Goal: Connect with others: Establish contact or relationships with other users

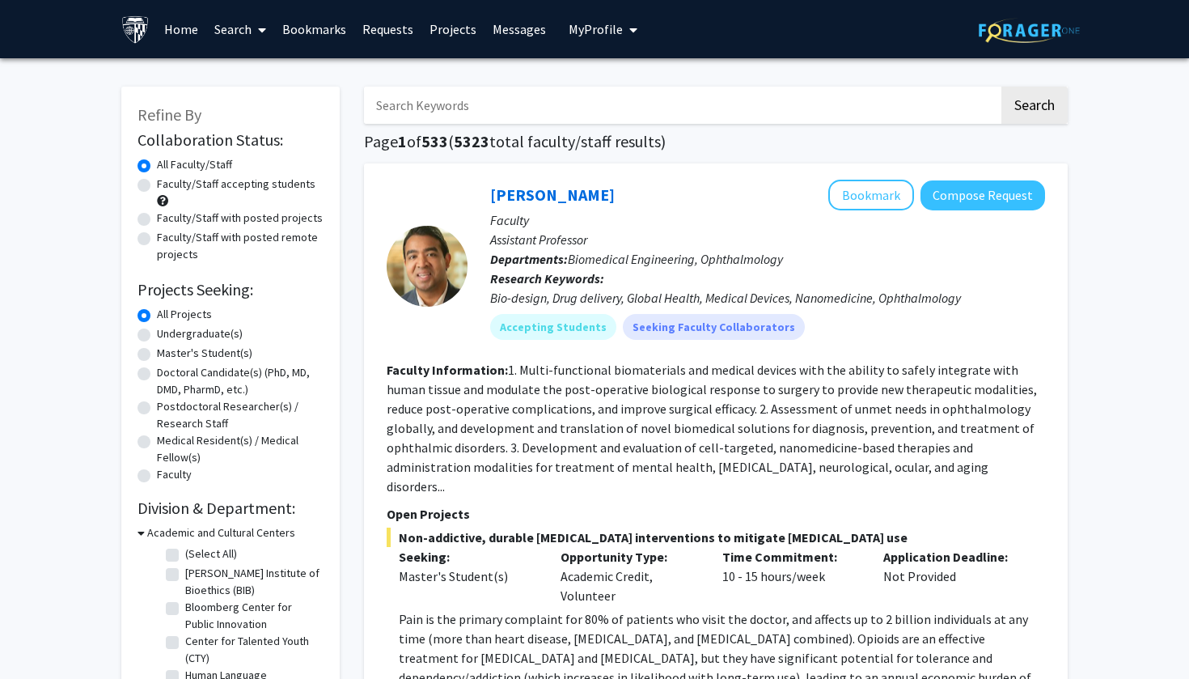
click at [519, 114] on input "Search Keywords" at bounding box center [681, 105] width 635 height 37
click at [326, 34] on link "Bookmarks" at bounding box center [314, 29] width 80 height 57
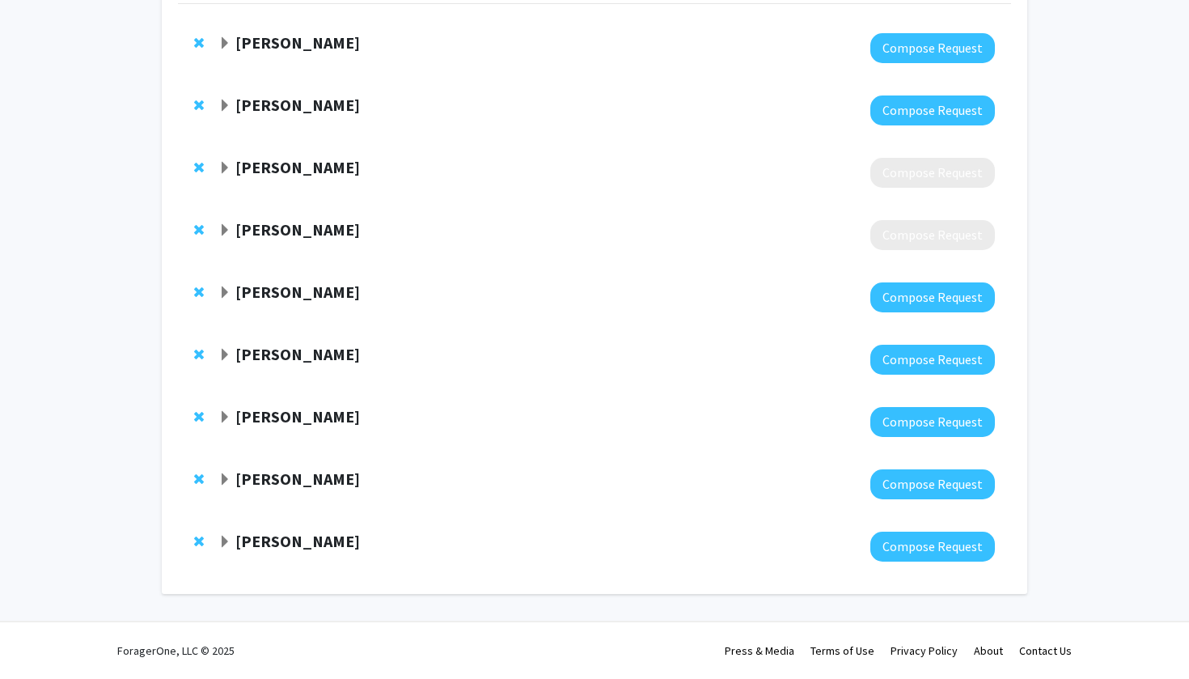
scroll to position [163, 0]
click at [303, 228] on strong "[PERSON_NAME]" at bounding box center [297, 229] width 125 height 20
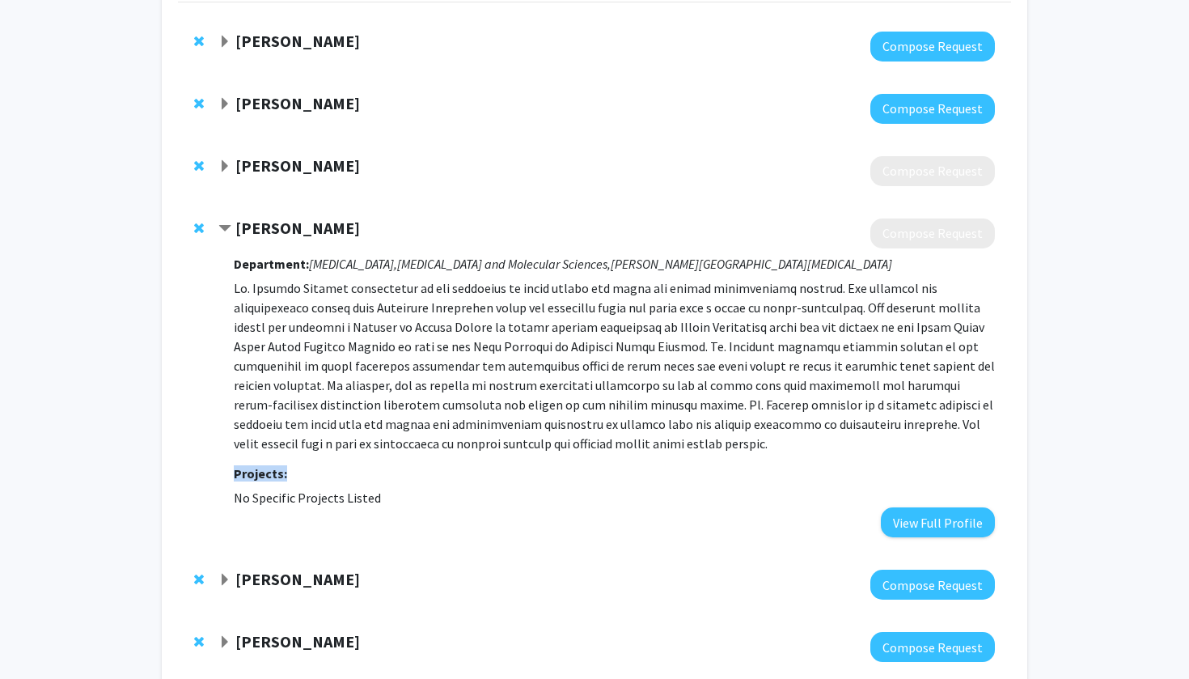
drag, startPoint x: 697, startPoint y: 468, endPoint x: 622, endPoint y: 464, distance: 75.3
click at [622, 464] on div "Department: [MEDICAL_DATA], [MEDICAL_DATA] and Molecular Sciences, [PERSON_NAME…" at bounding box center [614, 392] width 761 height 289
click at [620, 466] on div "Department: [MEDICAL_DATA], [MEDICAL_DATA] and Molecular Sciences, [PERSON_NAME…" at bounding box center [614, 392] width 761 height 289
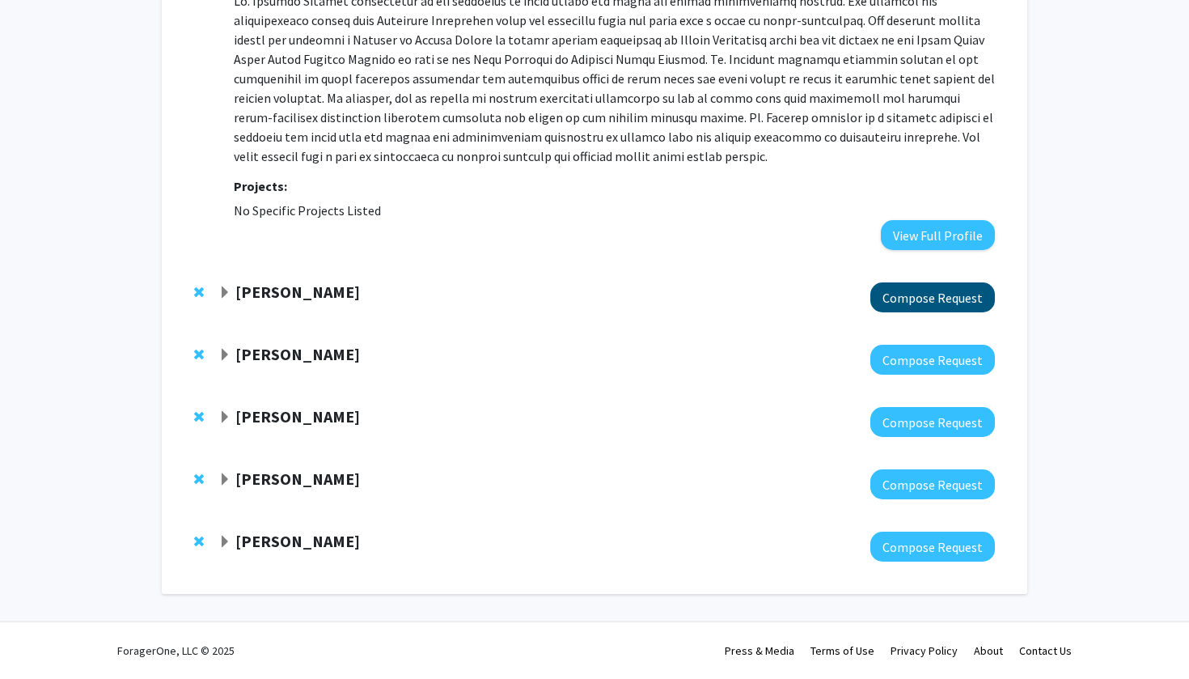
scroll to position [452, 0]
click at [921, 298] on button "Compose Request" at bounding box center [932, 297] width 125 height 30
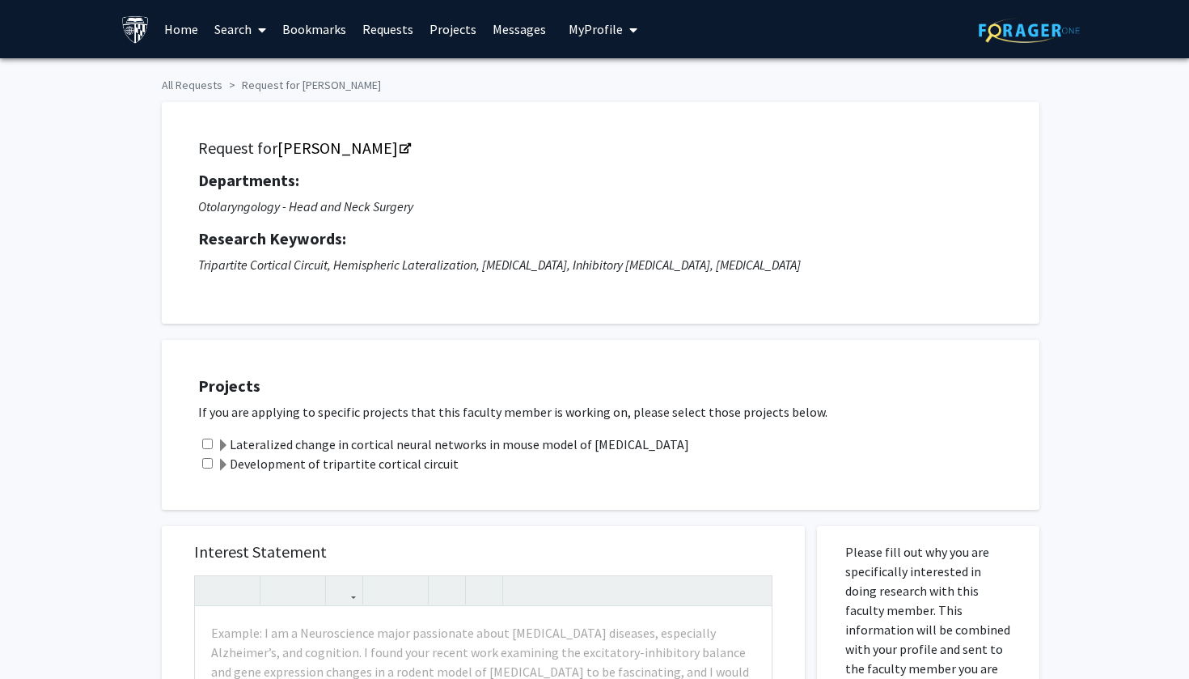
scroll to position [452, 0]
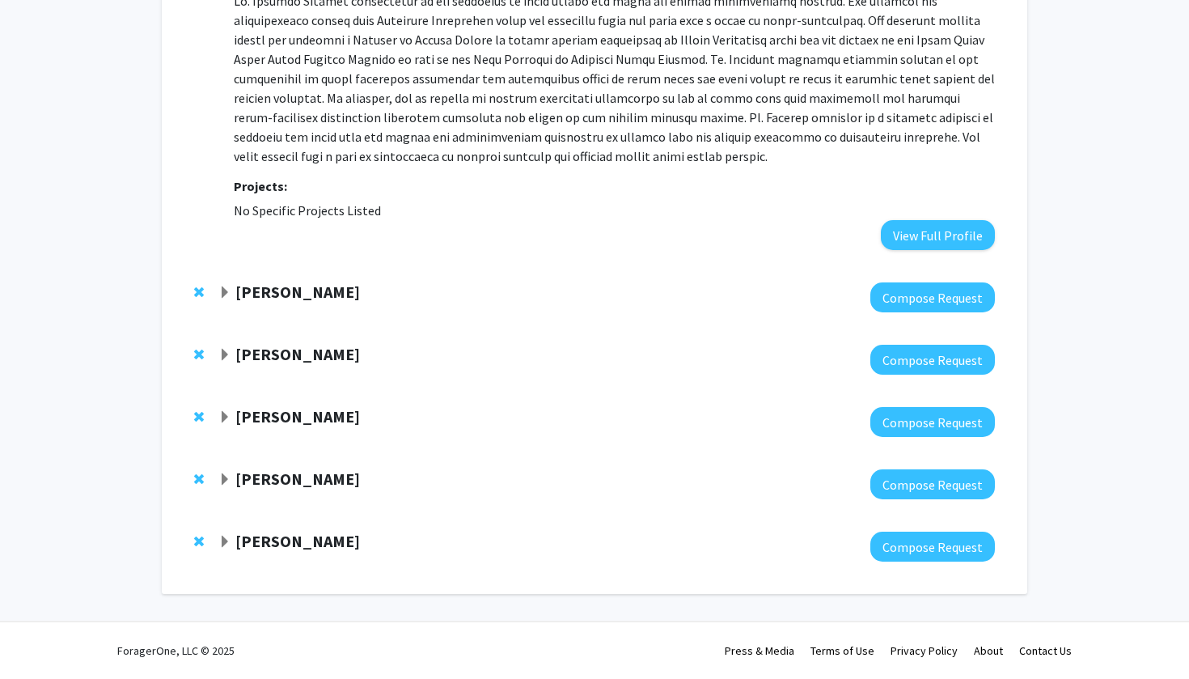
click at [908, 0] on p at bounding box center [614, 78] width 761 height 175
